Goal: Consume media (video, audio)

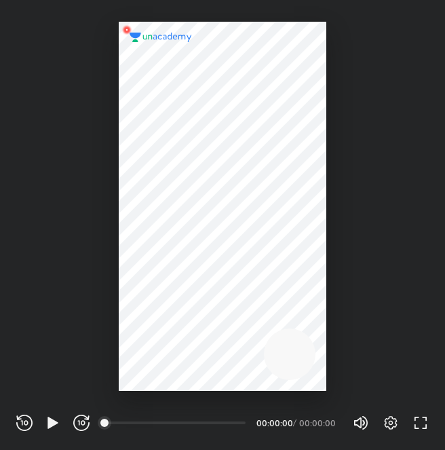
scroll to position [450, 445]
click at [119, 422] on div "00:00" at bounding box center [176, 423] width 140 height 14
drag, startPoint x: 119, startPoint y: 422, endPoint x: 163, endPoint y: 431, distance: 45.1
click at [163, 431] on div "REWIND (J) PLAY (K) FORWARD (L) 00:00 00:00:00 / 00:00:00 Volume (M) 100% Setti…" at bounding box center [222, 423] width 413 height 20
click at [55, 415] on icon "button" at bounding box center [53, 423] width 16 height 16
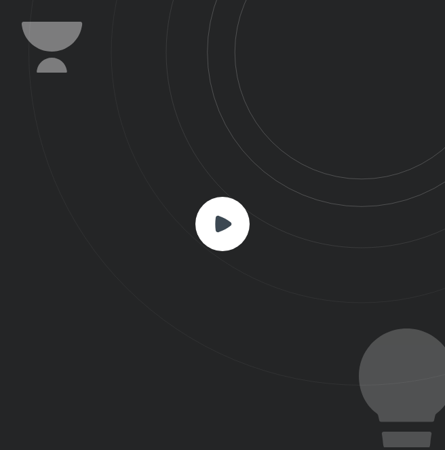
click at [213, 204] on rect at bounding box center [222, 224] width 54 height 54
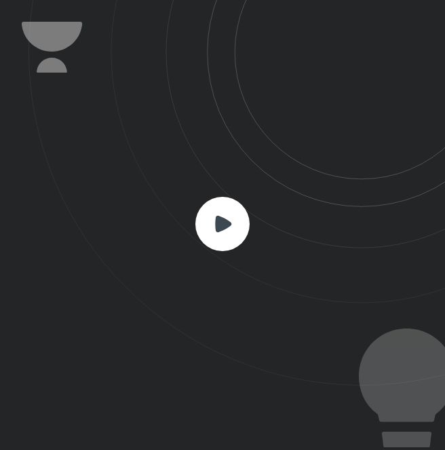
click at [213, 204] on rect at bounding box center [222, 224] width 54 height 54
